Goal: Transaction & Acquisition: Download file/media

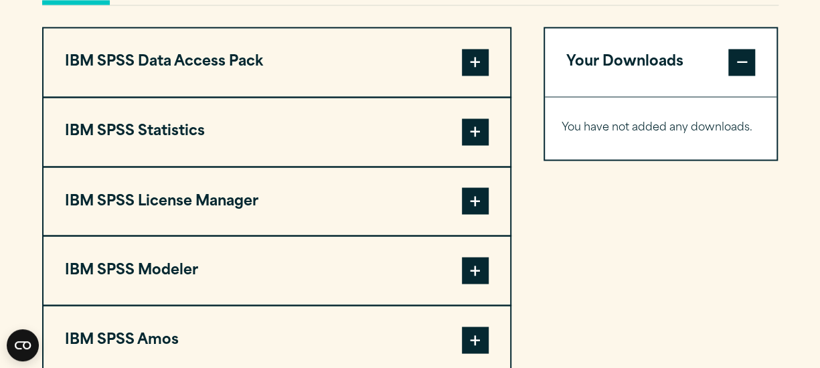
scroll to position [1098, 0]
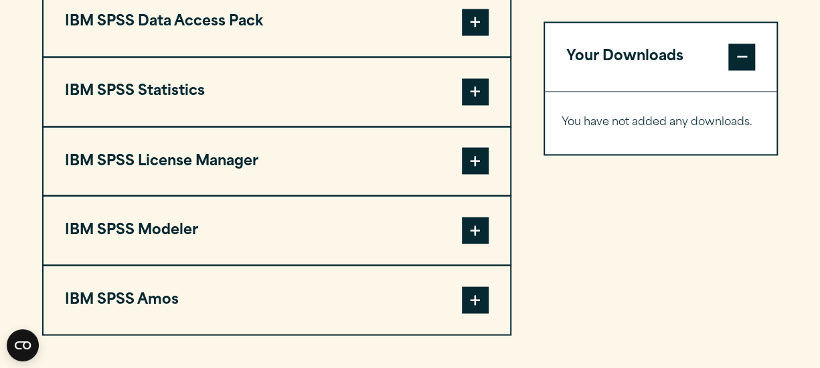
click at [473, 84] on span at bounding box center [475, 91] width 27 height 27
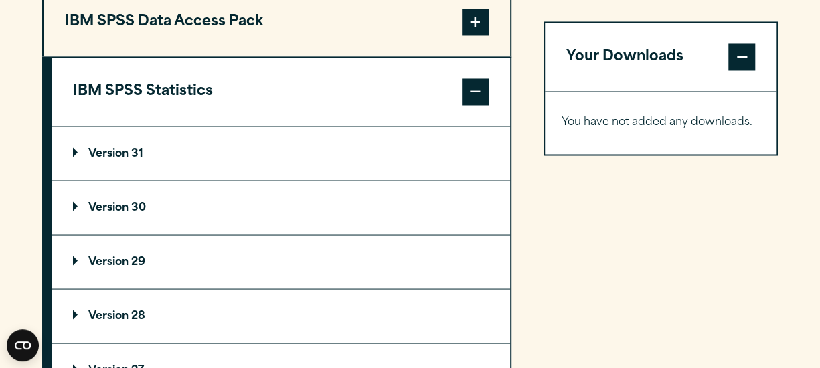
click at [103, 210] on p "Version 30" at bounding box center [109, 207] width 73 height 11
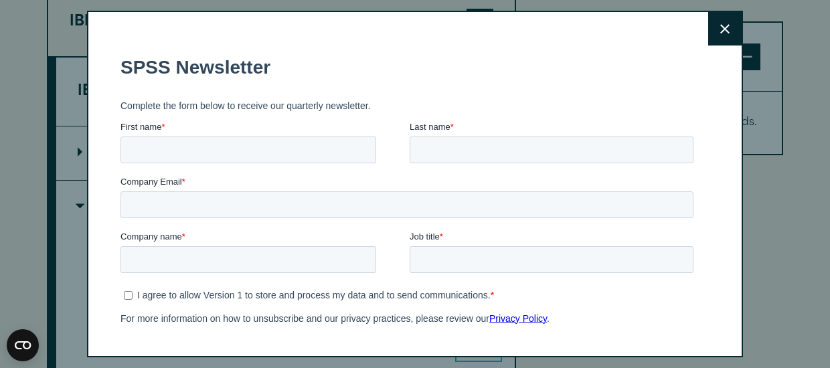
drag, startPoint x: 823, startPoint y: 149, endPoint x: 823, endPoint y: 179, distance: 30.1
click at [720, 26] on icon at bounding box center [724, 28] width 9 height 9
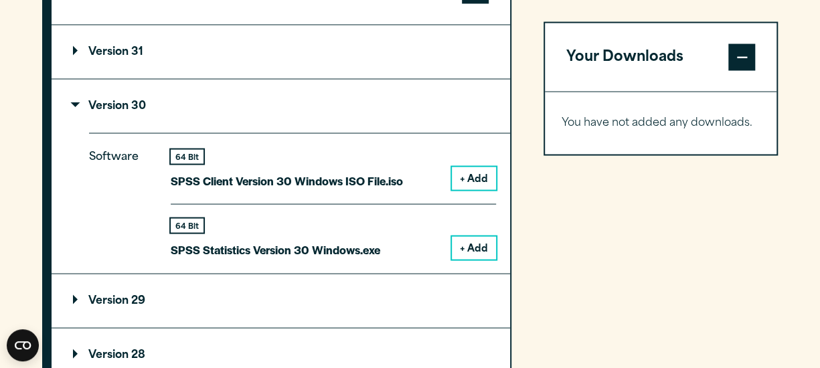
scroll to position [1204, 0]
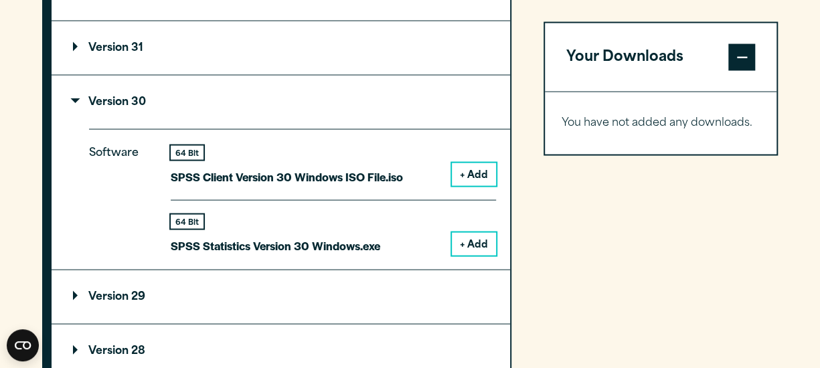
click at [471, 241] on button "+ Add" at bounding box center [474, 243] width 44 height 23
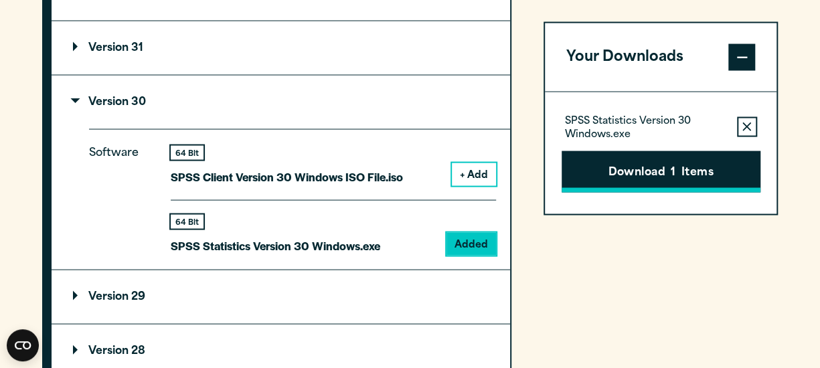
click at [630, 173] on button "Download 1 Items" at bounding box center [661, 172] width 199 height 42
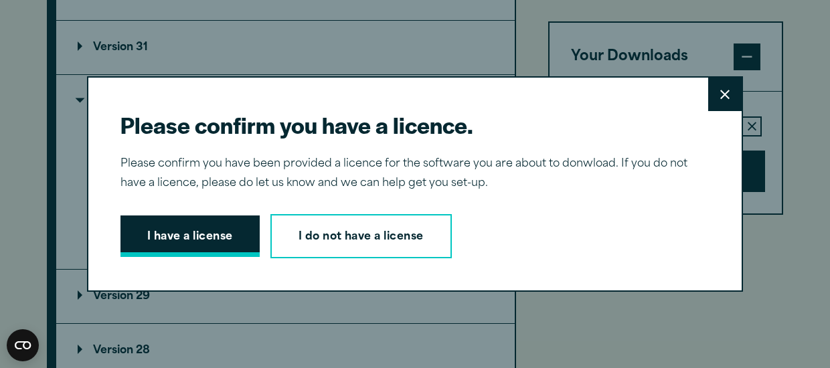
click at [150, 229] on button "I have a license" at bounding box center [189, 237] width 139 height 42
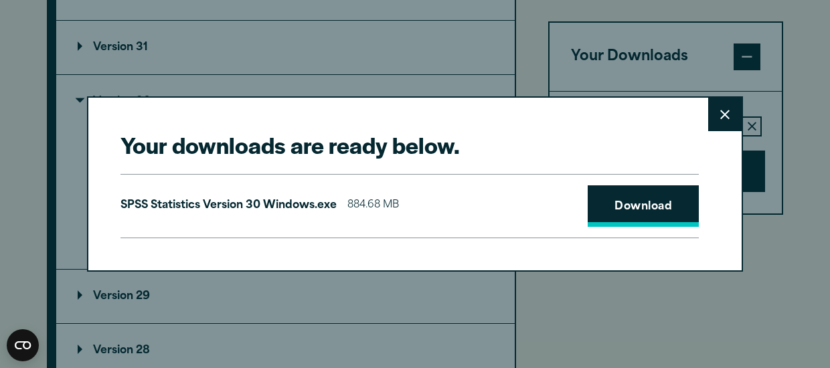
click at [626, 203] on link "Download" at bounding box center [643, 206] width 111 height 42
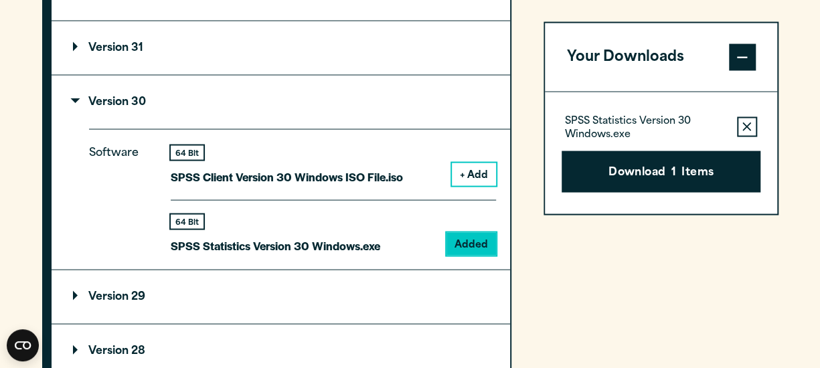
click at [774, 52] on div "Close" at bounding box center [410, 184] width 820 height 368
